Goal: Transaction & Acquisition: Purchase product/service

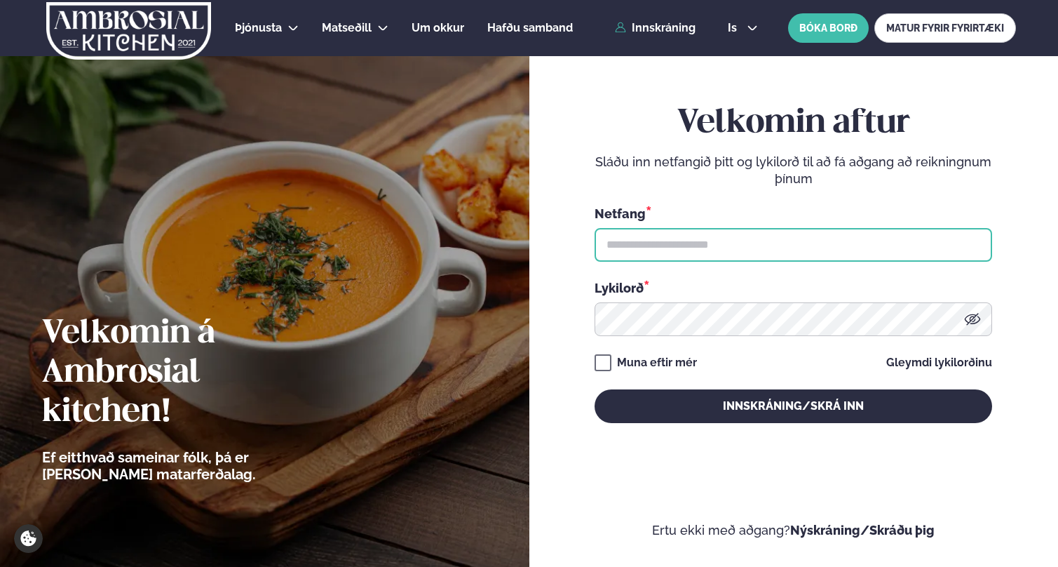
click at [659, 250] on input "text" at bounding box center [794, 245] width 398 height 34
type input "**********"
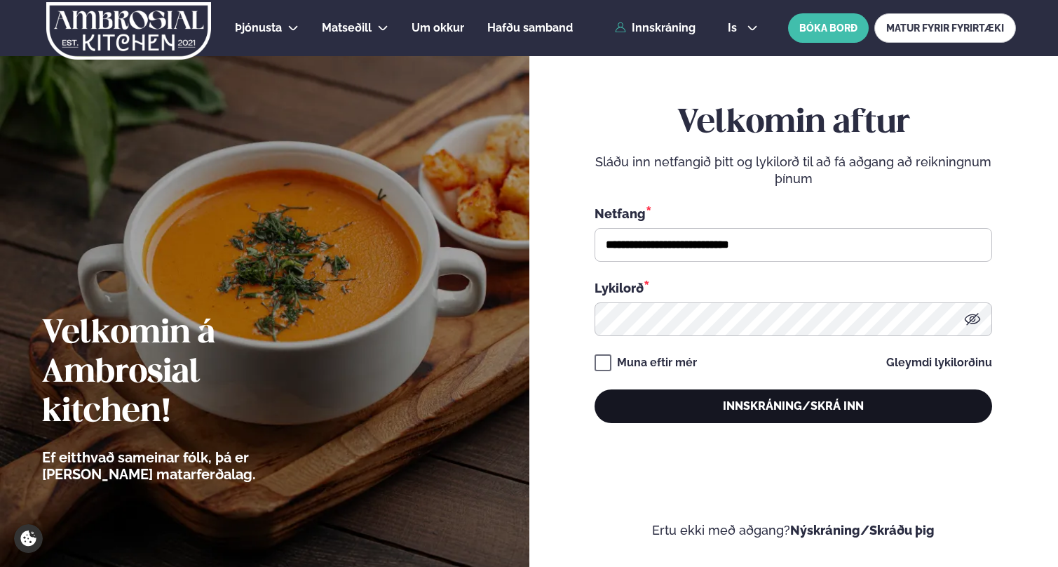
click at [776, 402] on button "Innskráning/Skrá inn" at bounding box center [794, 406] width 398 height 34
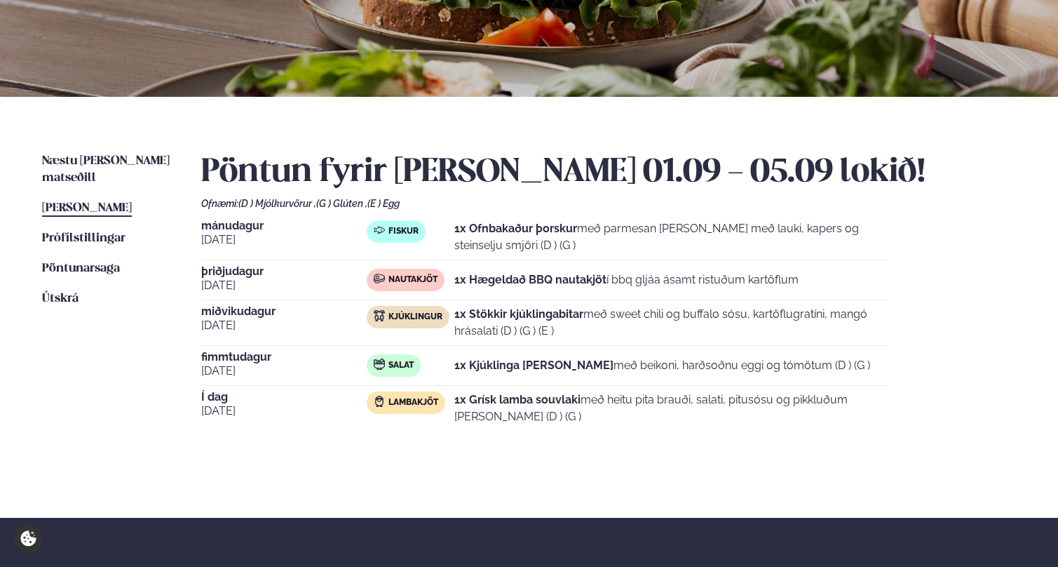
scroll to position [174, 0]
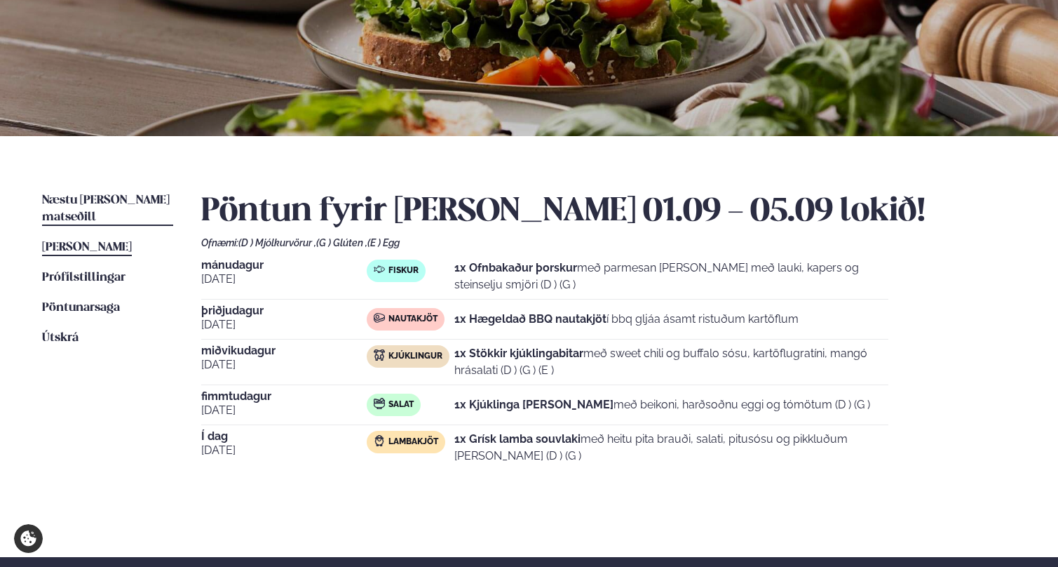
click at [123, 200] on span "Næstu [PERSON_NAME] matseðill" at bounding box center [106, 208] width 128 height 29
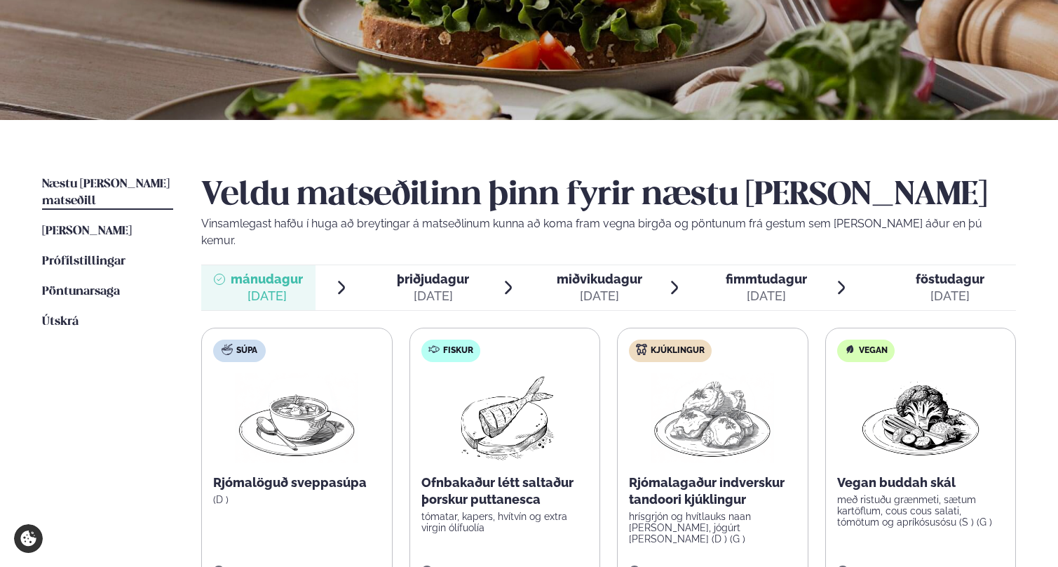
scroll to position [332, 0]
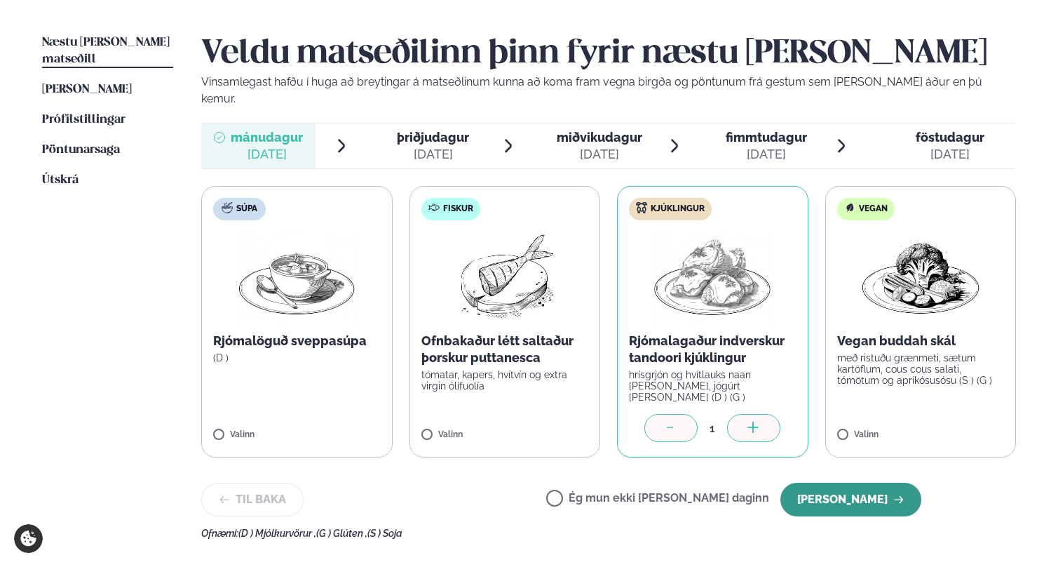
click at [883, 482] on button "[PERSON_NAME]" at bounding box center [851, 499] width 141 height 34
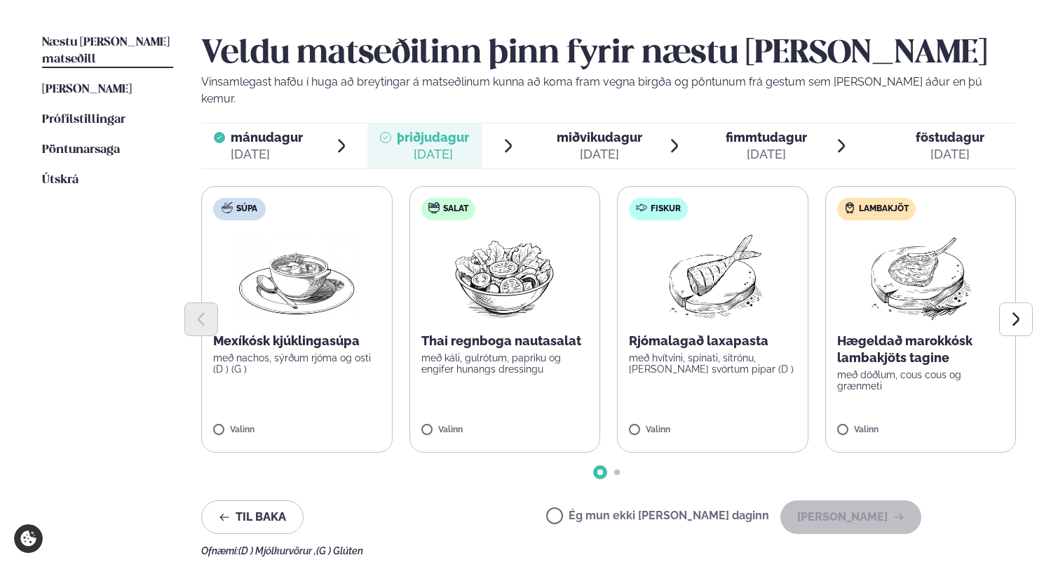
click at [671, 332] on p "Rjómalagað laxapasta" at bounding box center [713, 340] width 168 height 17
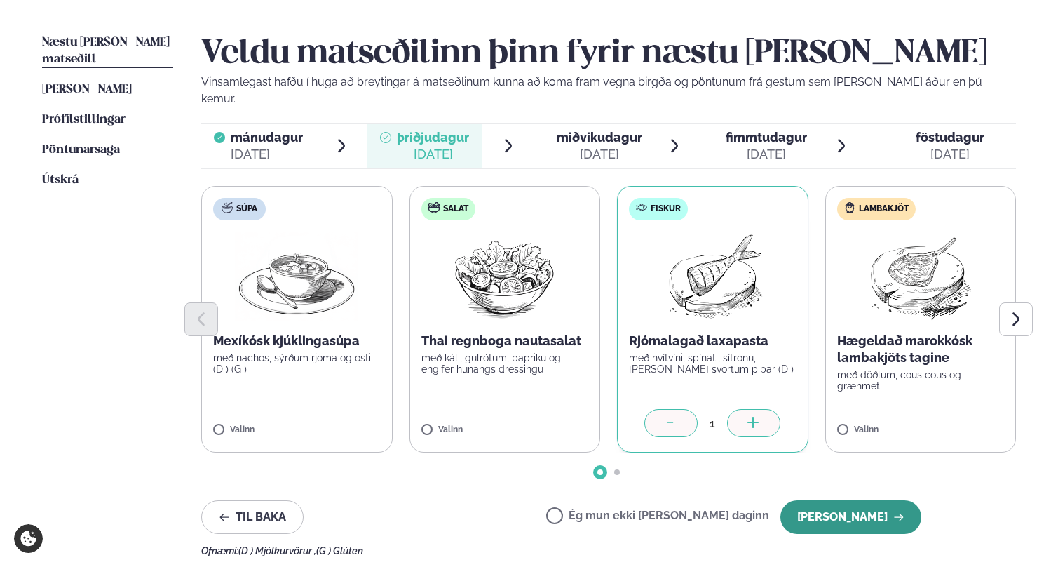
click at [879, 500] on button "[PERSON_NAME]" at bounding box center [851, 517] width 141 height 34
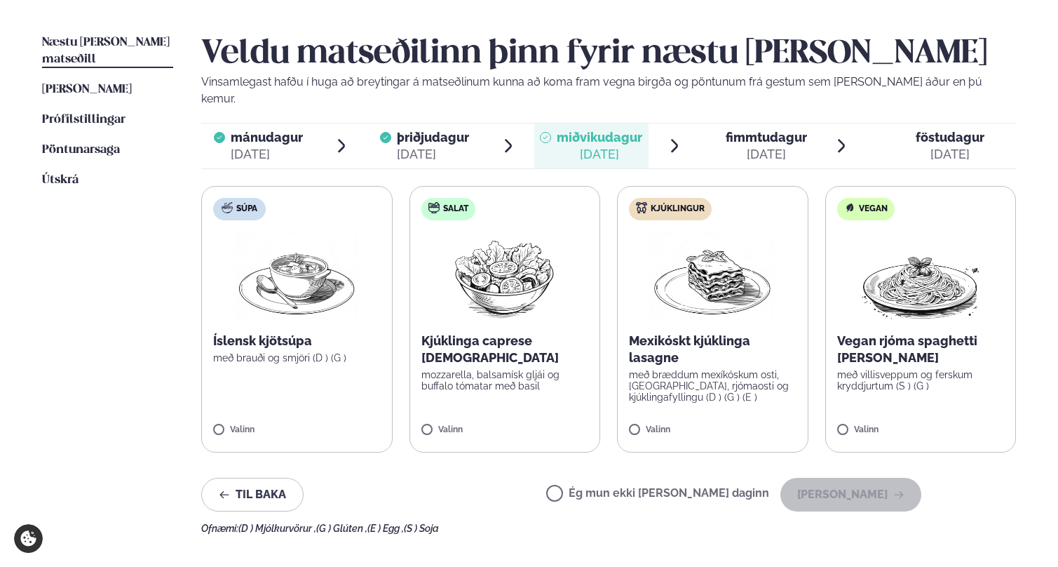
click at [516, 332] on p "Kjúklinga caprese [DEMOGRAPHIC_DATA]" at bounding box center [505, 349] width 168 height 34
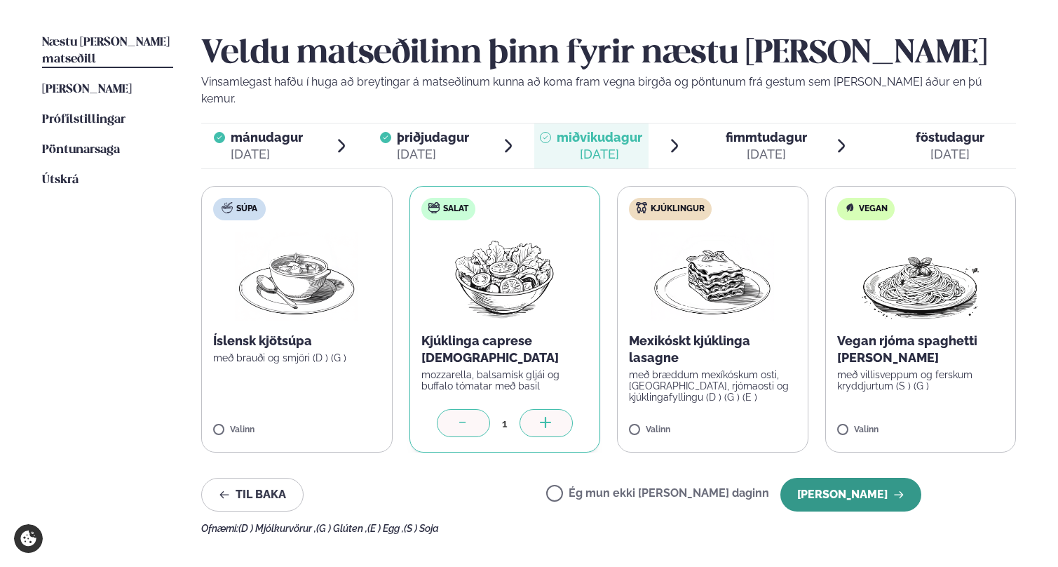
click at [891, 478] on button "[PERSON_NAME]" at bounding box center [851, 495] width 141 height 34
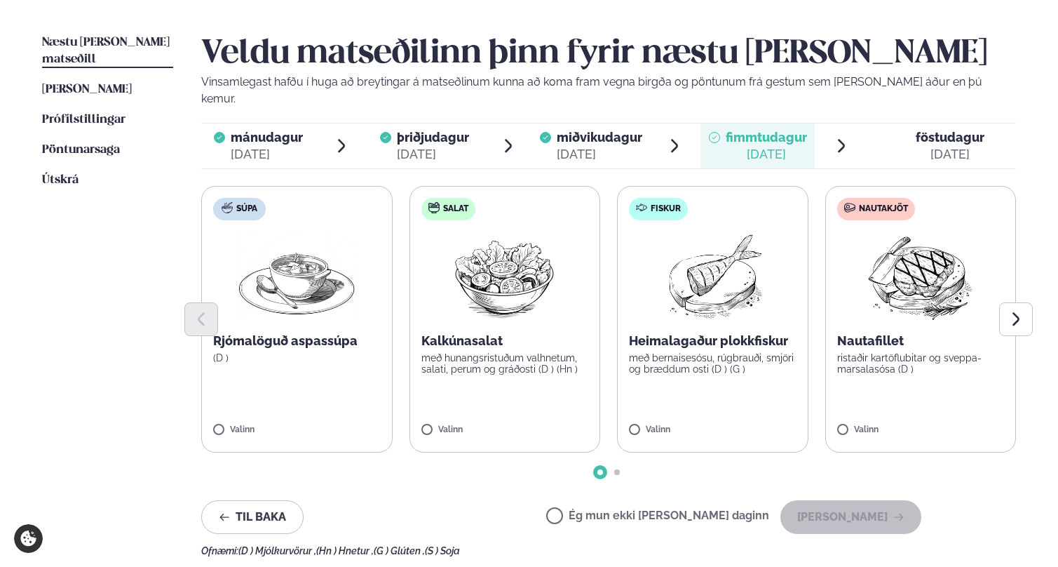
click at [473, 352] on p "með hunangsristuðum valhnetum, salati, perum og gráðosti (D ) (Hn )" at bounding box center [505, 363] width 168 height 22
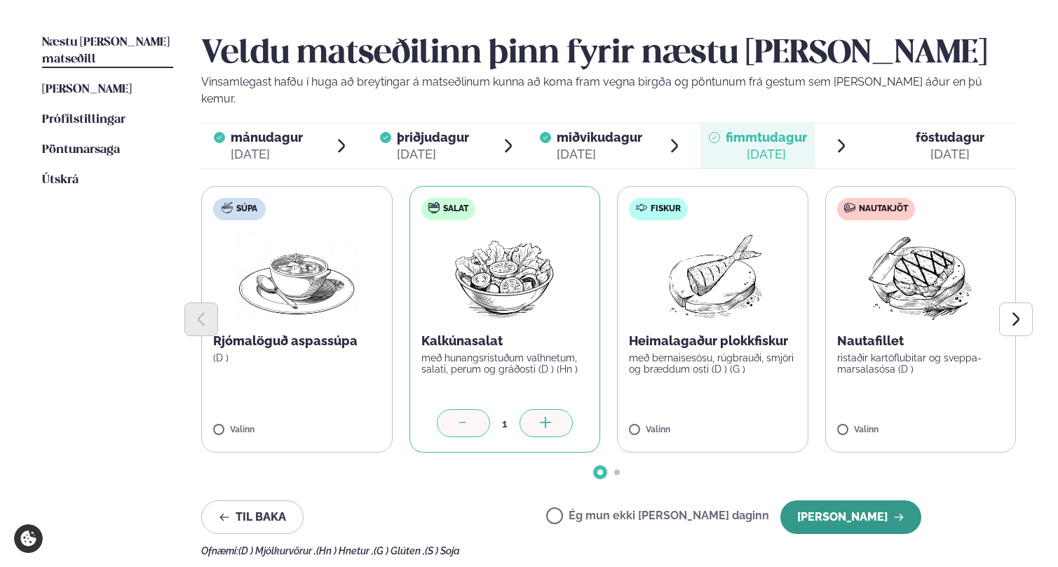
click at [877, 500] on button "[PERSON_NAME]" at bounding box center [851, 517] width 141 height 34
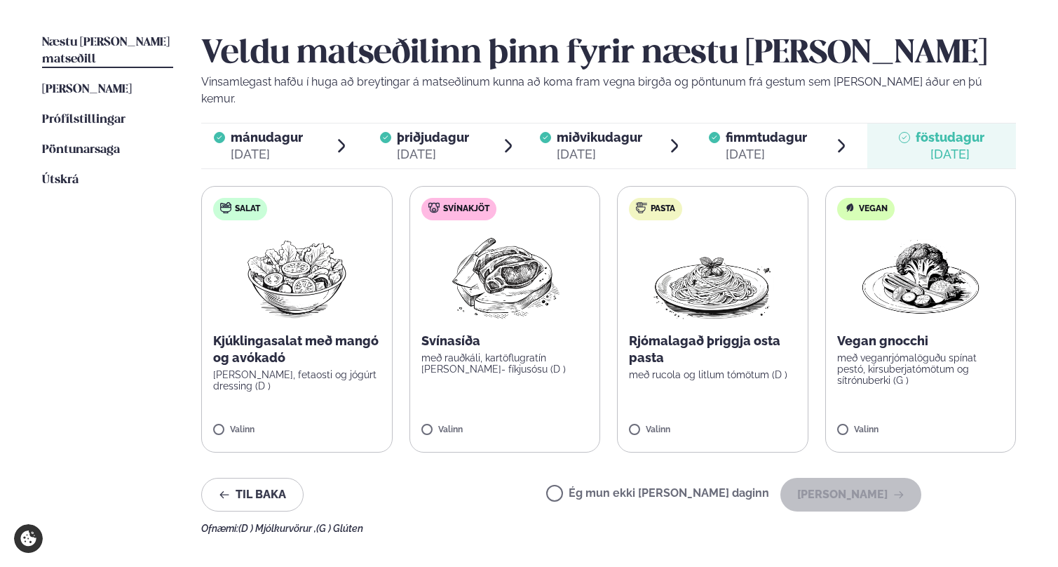
click at [301, 346] on p "Kjúklingasalat með mangó og avókadó" at bounding box center [297, 349] width 168 height 34
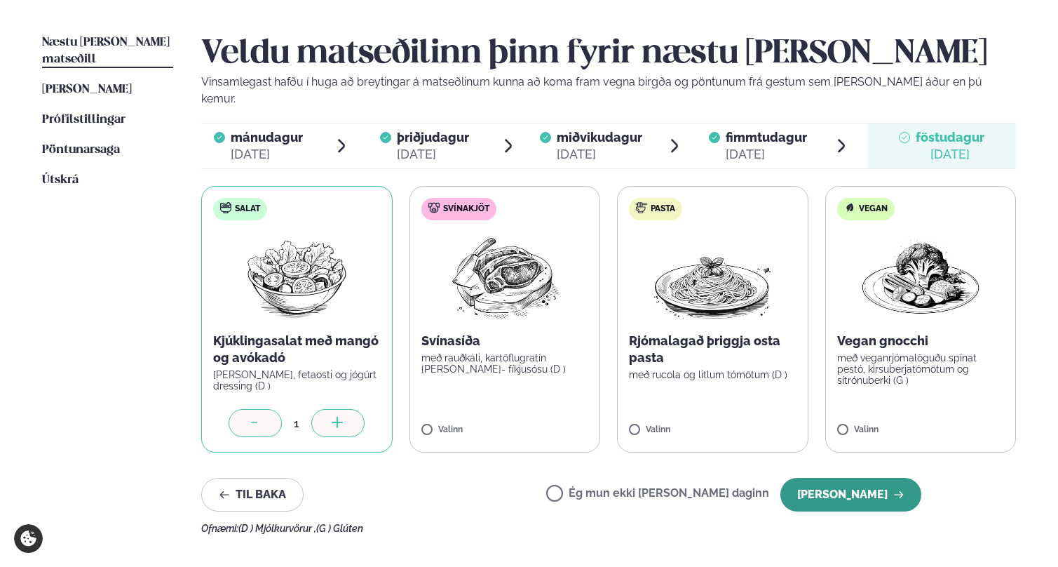
click at [854, 478] on button "[PERSON_NAME]" at bounding box center [851, 495] width 141 height 34
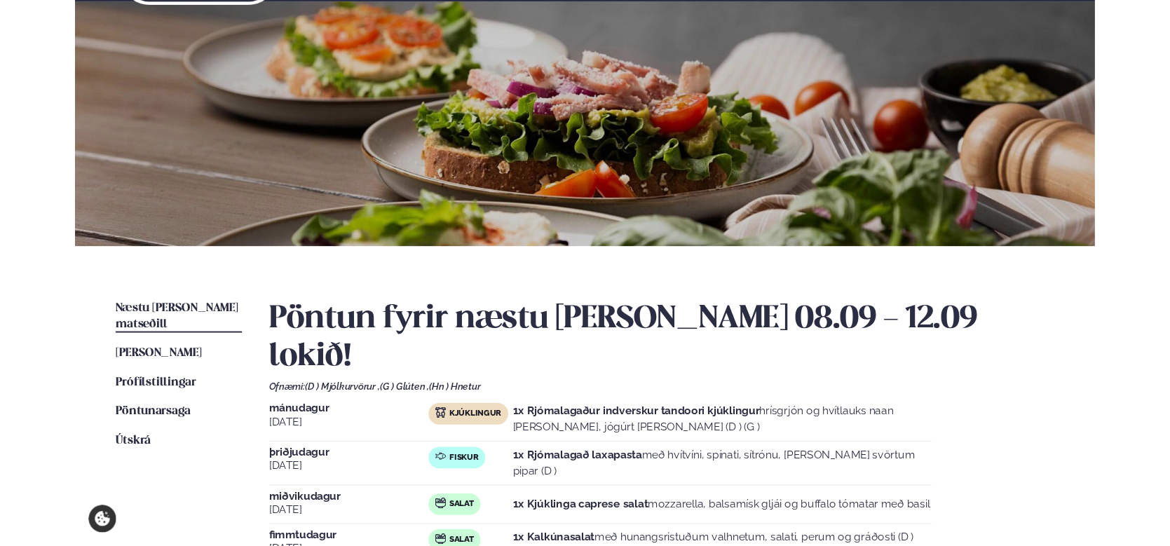
scroll to position [0, 0]
